Goal: Task Accomplishment & Management: Manage account settings

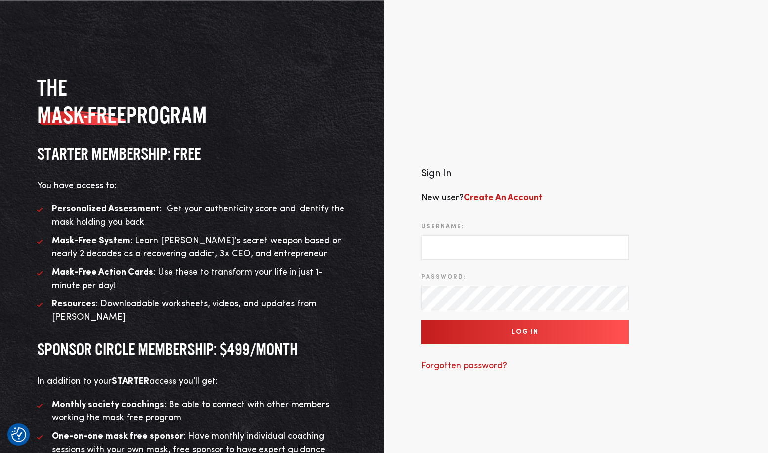
click at [476, 256] on form "Username: Password: Log In" at bounding box center [525, 281] width 208 height 125
click at [476, 245] on input "Username:" at bounding box center [525, 247] width 208 height 25
type input "support@twohourssleep.com"
